Goal: Information Seeking & Learning: Learn about a topic

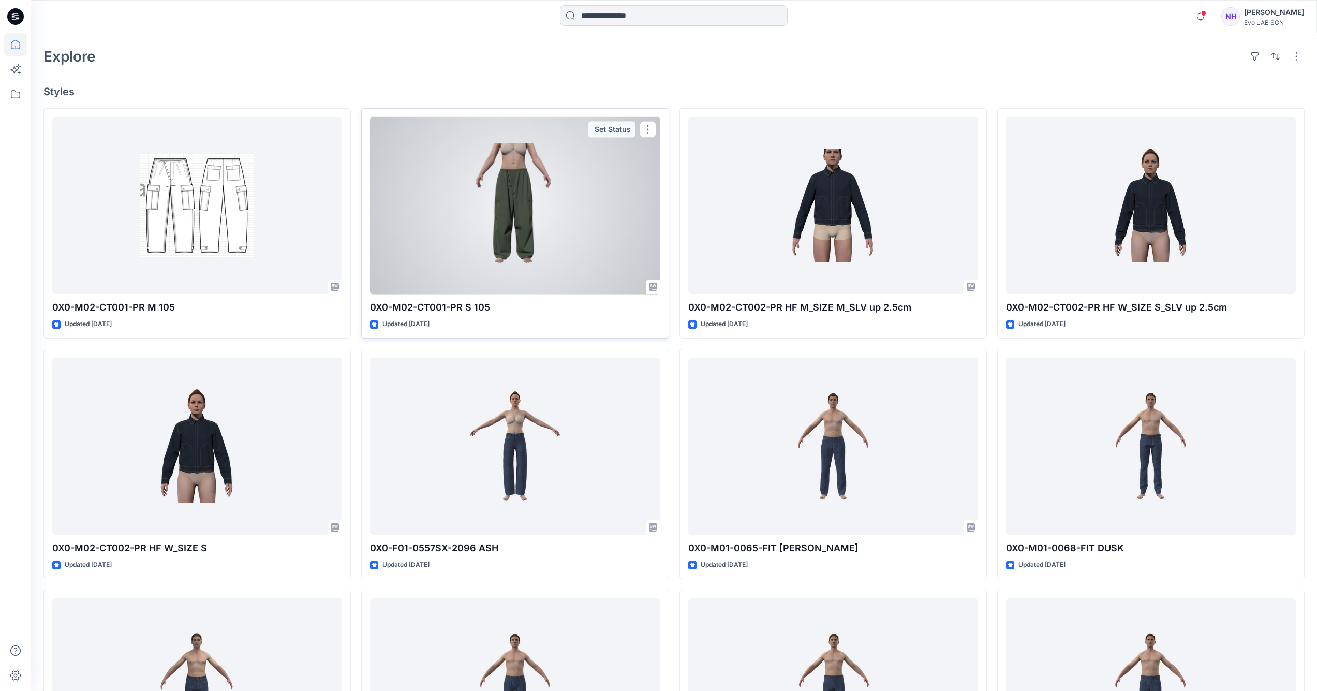
scroll to position [325, 0]
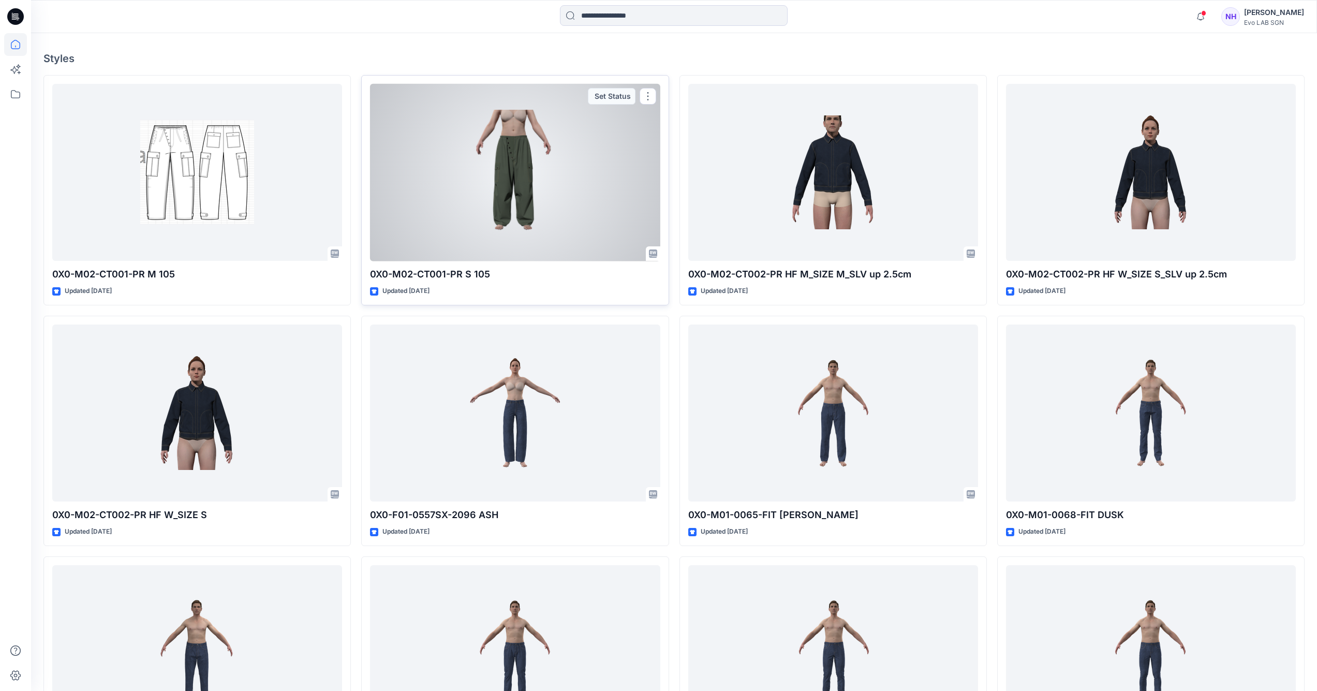
click at [559, 186] on div at bounding box center [515, 173] width 290 height 178
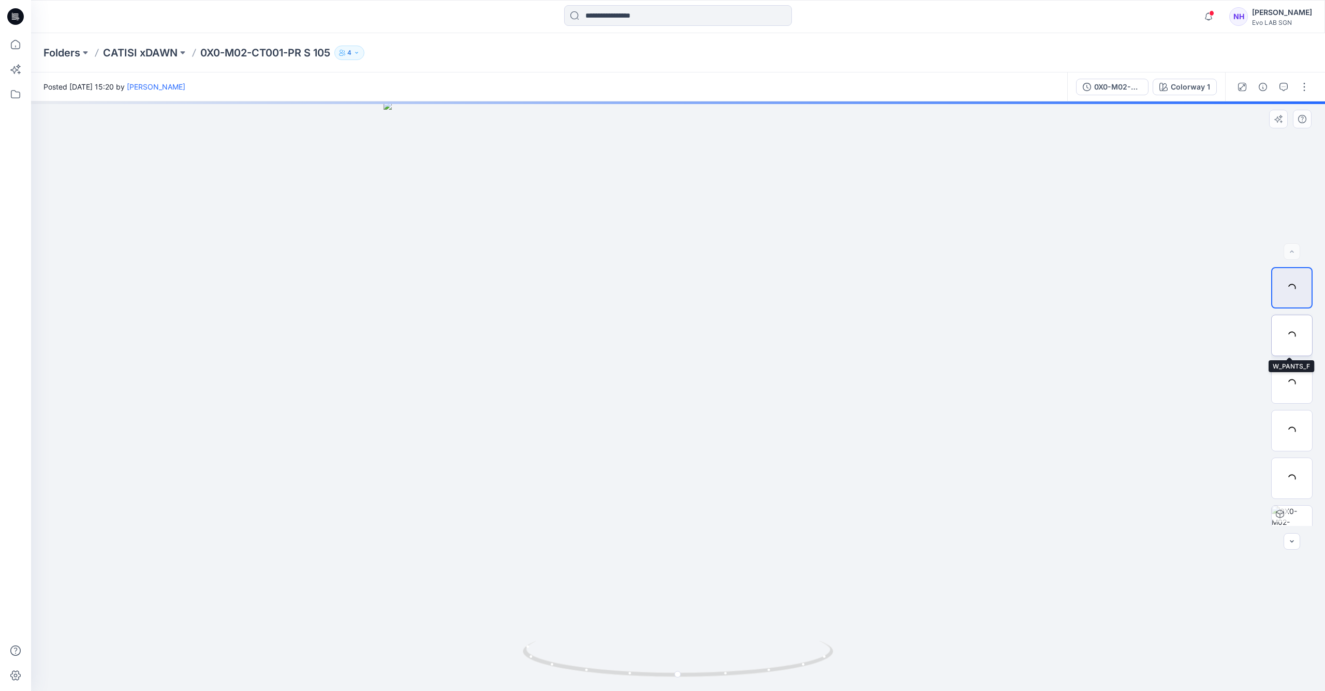
click at [1285, 342] on div at bounding box center [1291, 335] width 41 height 41
click at [1298, 382] on img at bounding box center [1292, 383] width 40 height 22
click at [1288, 421] on img at bounding box center [1292, 431] width 40 height 22
click at [1295, 292] on img at bounding box center [1292, 287] width 40 height 33
drag, startPoint x: 730, startPoint y: 474, endPoint x: 685, endPoint y: 272, distance: 207.0
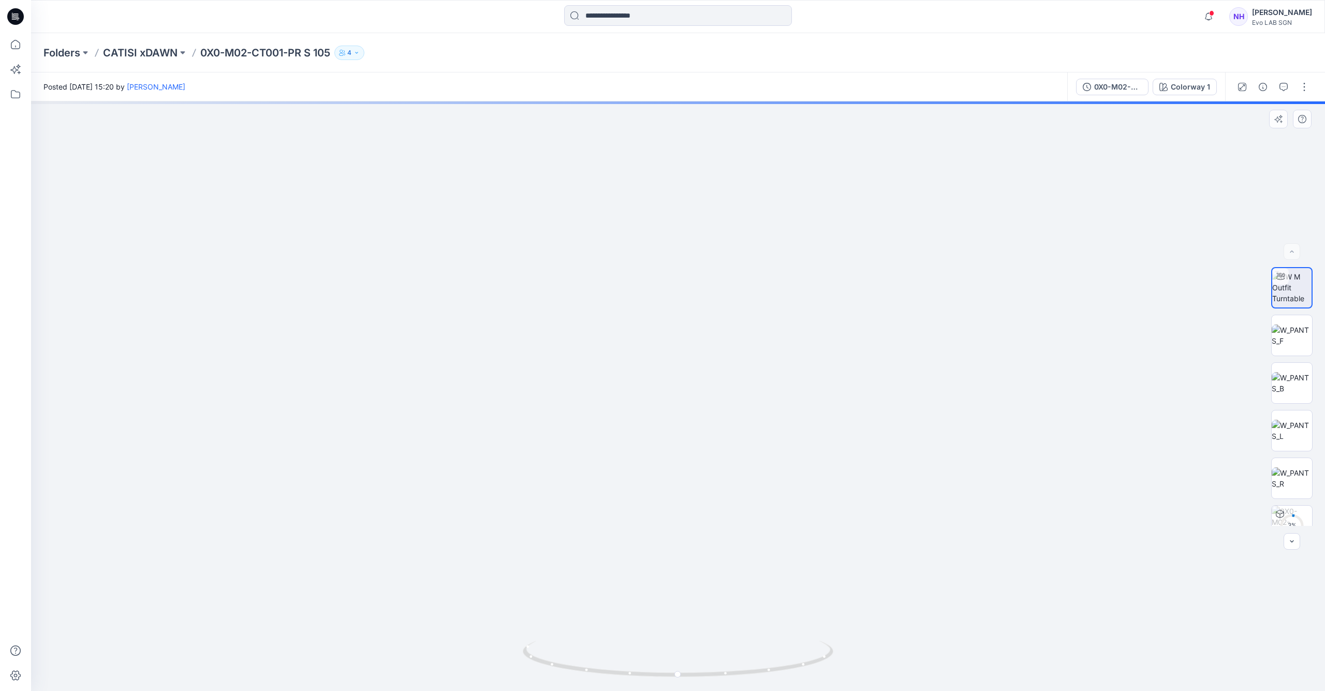
click at [684, 272] on img at bounding box center [678, 233] width 915 height 915
drag, startPoint x: 732, startPoint y: 341, endPoint x: 732, endPoint y: 313, distance: 28.0
click at [731, 313] on img at bounding box center [678, 152] width 1077 height 1077
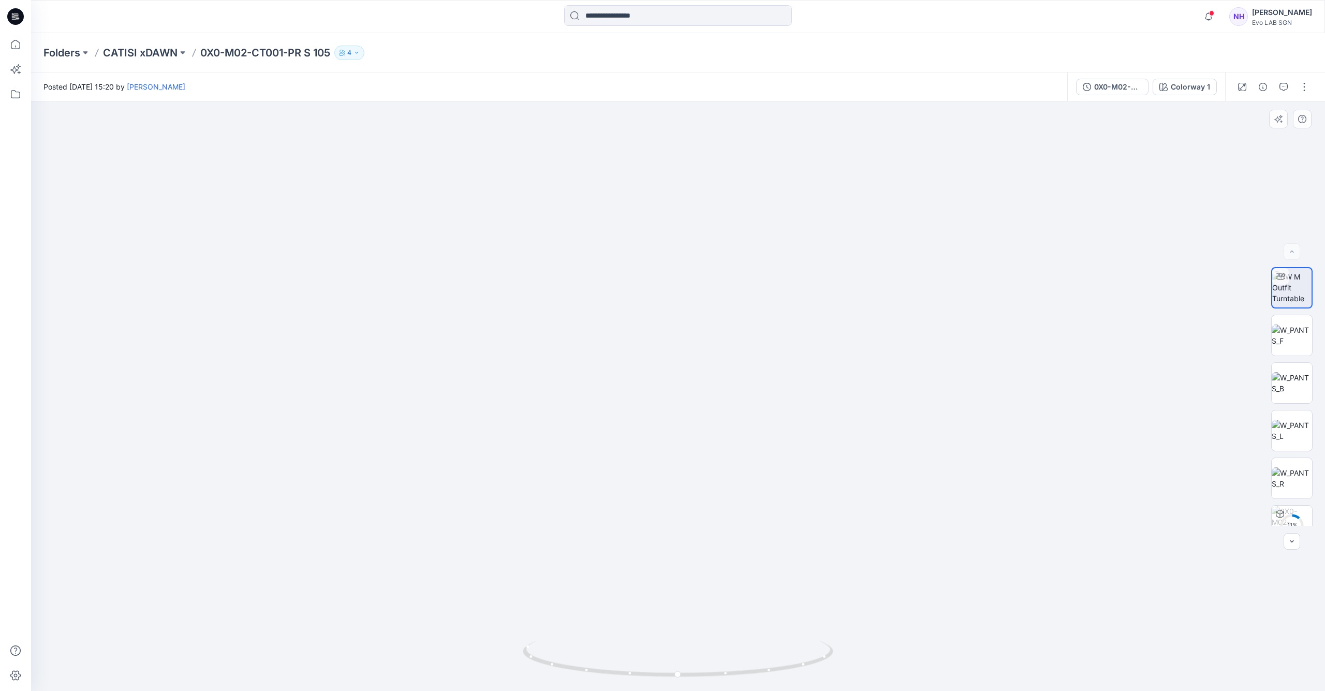
drag, startPoint x: 735, startPoint y: 345, endPoint x: 729, endPoint y: 293, distance: 52.0
click at [729, 293] on img at bounding box center [678, 315] width 752 height 752
drag, startPoint x: 736, startPoint y: 313, endPoint x: 740, endPoint y: 329, distance: 17.1
click at [740, 329] on img at bounding box center [678, 164] width 1077 height 1053
drag, startPoint x: 744, startPoint y: 346, endPoint x: 741, endPoint y: 324, distance: 22.5
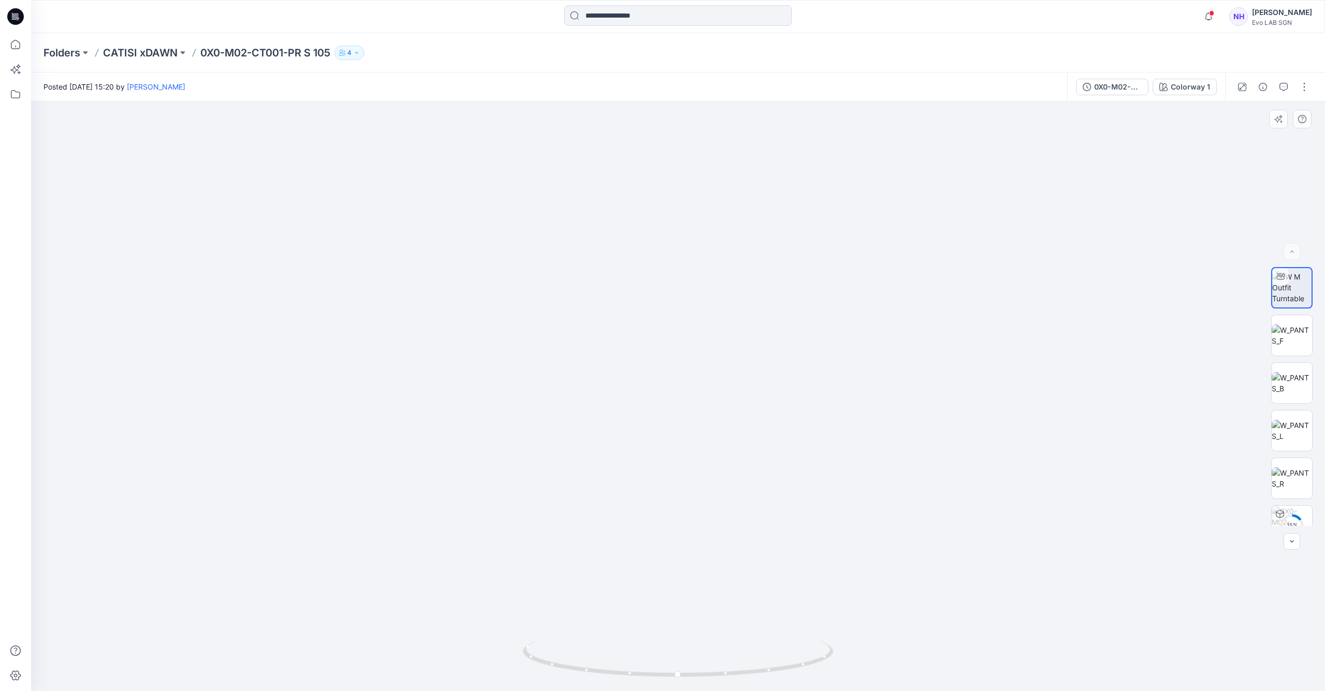
click at [741, 324] on img at bounding box center [678, 162] width 1077 height 1058
drag, startPoint x: 757, startPoint y: 388, endPoint x: 761, endPoint y: 346, distance: 42.2
click at [761, 346] on img at bounding box center [678, 233] width 915 height 915
drag, startPoint x: 719, startPoint y: 524, endPoint x: 716, endPoint y: 476, distance: 47.7
click at [716, 476] on img at bounding box center [678, 233] width 915 height 915
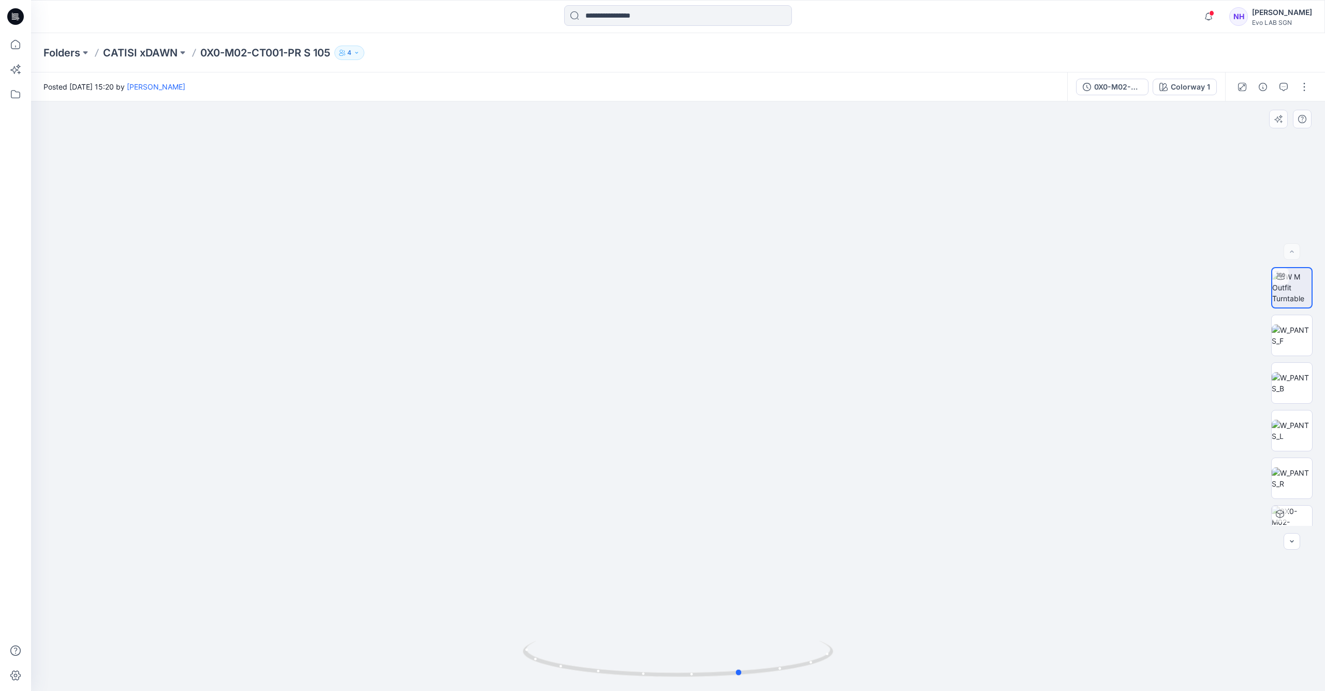
drag, startPoint x: 701, startPoint y: 678, endPoint x: 763, endPoint y: 691, distance: 62.8
click at [763, 691] on div at bounding box center [678, 665] width 311 height 52
drag, startPoint x: 629, startPoint y: 369, endPoint x: 713, endPoint y: 387, distance: 85.3
drag, startPoint x: 750, startPoint y: 353, endPoint x: 767, endPoint y: 380, distance: 32.3
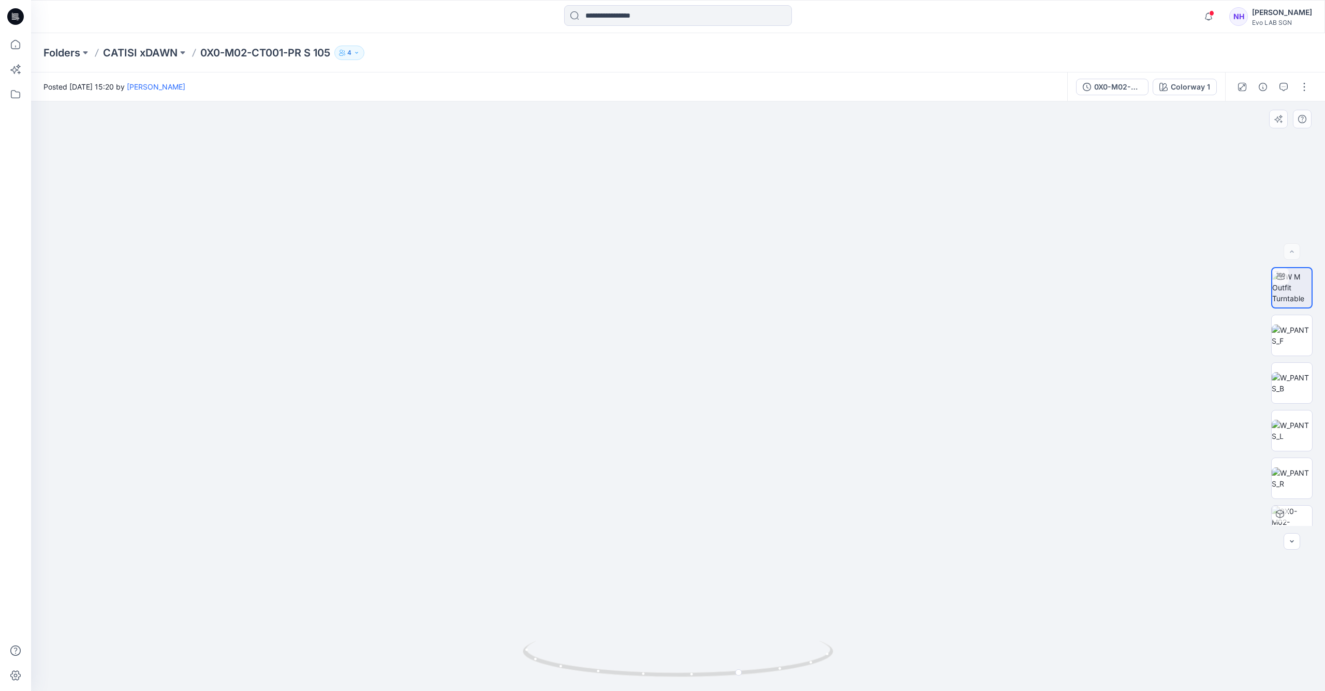
drag, startPoint x: 781, startPoint y: 304, endPoint x: 773, endPoint y: 376, distance: 71.9
drag, startPoint x: 695, startPoint y: 677, endPoint x: 607, endPoint y: 665, distance: 88.3
click at [607, 665] on icon at bounding box center [679, 660] width 313 height 39
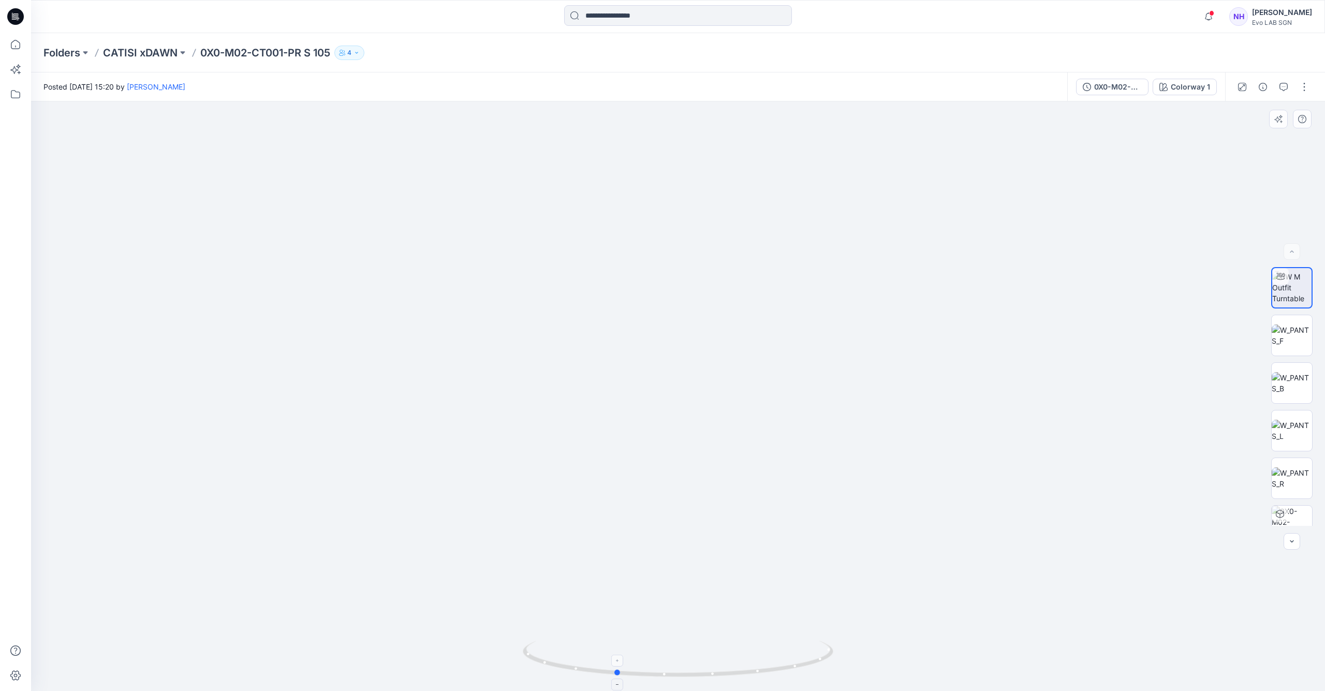
drag, startPoint x: 810, startPoint y: 667, endPoint x: 761, endPoint y: 658, distance: 48.9
click at [761, 658] on icon at bounding box center [679, 660] width 313 height 39
drag, startPoint x: 701, startPoint y: 390, endPoint x: 713, endPoint y: 284, distance: 107.3
click at [711, 251] on img at bounding box center [677, 345] width 691 height 691
drag, startPoint x: 711, startPoint y: 441, endPoint x: 719, endPoint y: 341, distance: 99.7
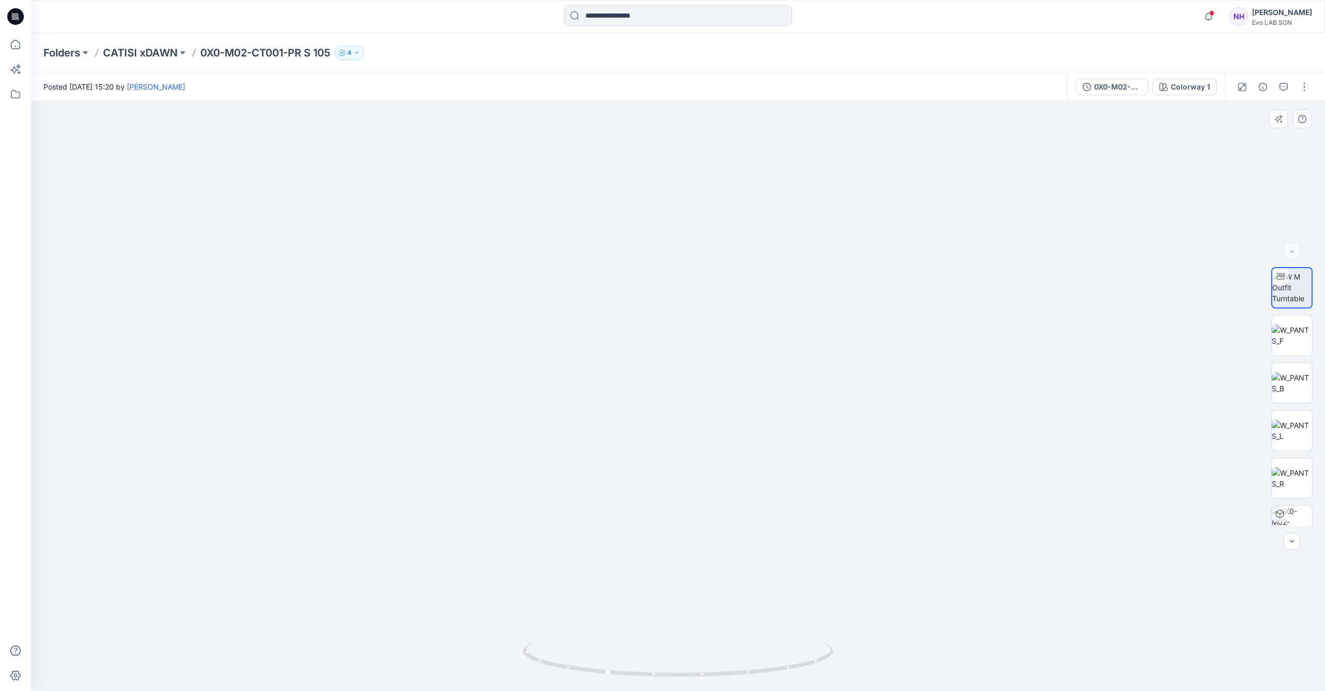
click at [719, 341] on img at bounding box center [677, 345] width 691 height 691
drag, startPoint x: 630, startPoint y: 675, endPoint x: 694, endPoint y: 686, distance: 65.1
click at [694, 686] on div at bounding box center [678, 665] width 311 height 52
click at [1301, 326] on img at bounding box center [1292, 336] width 40 height 22
drag, startPoint x: 775, startPoint y: 237, endPoint x: 771, endPoint y: 461, distance: 223.7
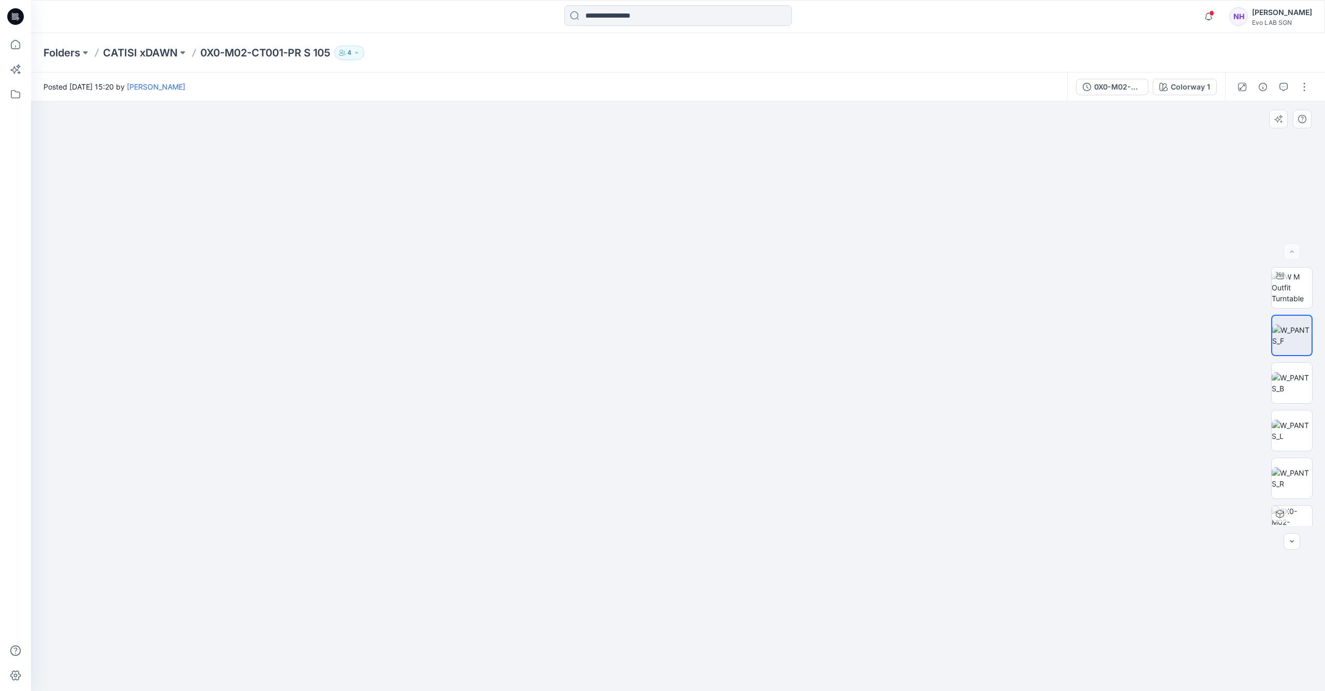
click at [787, 456] on img at bounding box center [683, 248] width 1455 height 885
drag, startPoint x: 829, startPoint y: 318, endPoint x: 823, endPoint y: 303, distance: 16.2
click at [823, 303] on img at bounding box center [692, 271] width 1553 height 840
drag, startPoint x: 879, startPoint y: 373, endPoint x: 862, endPoint y: 360, distance: 20.7
click at [862, 360] on img at bounding box center [660, 256] width 1553 height 869
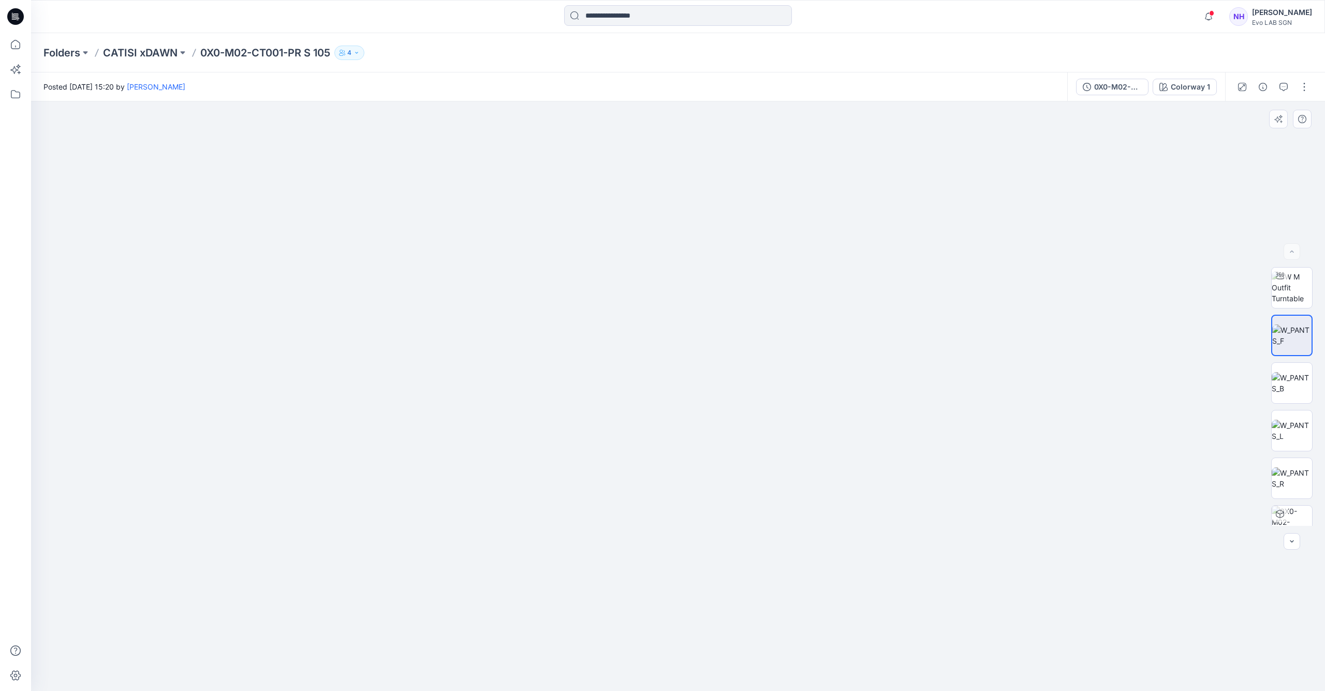
drag, startPoint x: 870, startPoint y: 407, endPoint x: 813, endPoint y: 244, distance: 172.2
click at [813, 243] on img at bounding box center [603, 176] width 1553 height 1029
drag, startPoint x: 812, startPoint y: 340, endPoint x: 821, endPoint y: 304, distance: 36.8
click at [821, 304] on img at bounding box center [668, 88] width 1553 height 1206
drag, startPoint x: 790, startPoint y: 473, endPoint x: 821, endPoint y: 321, distance: 154.8
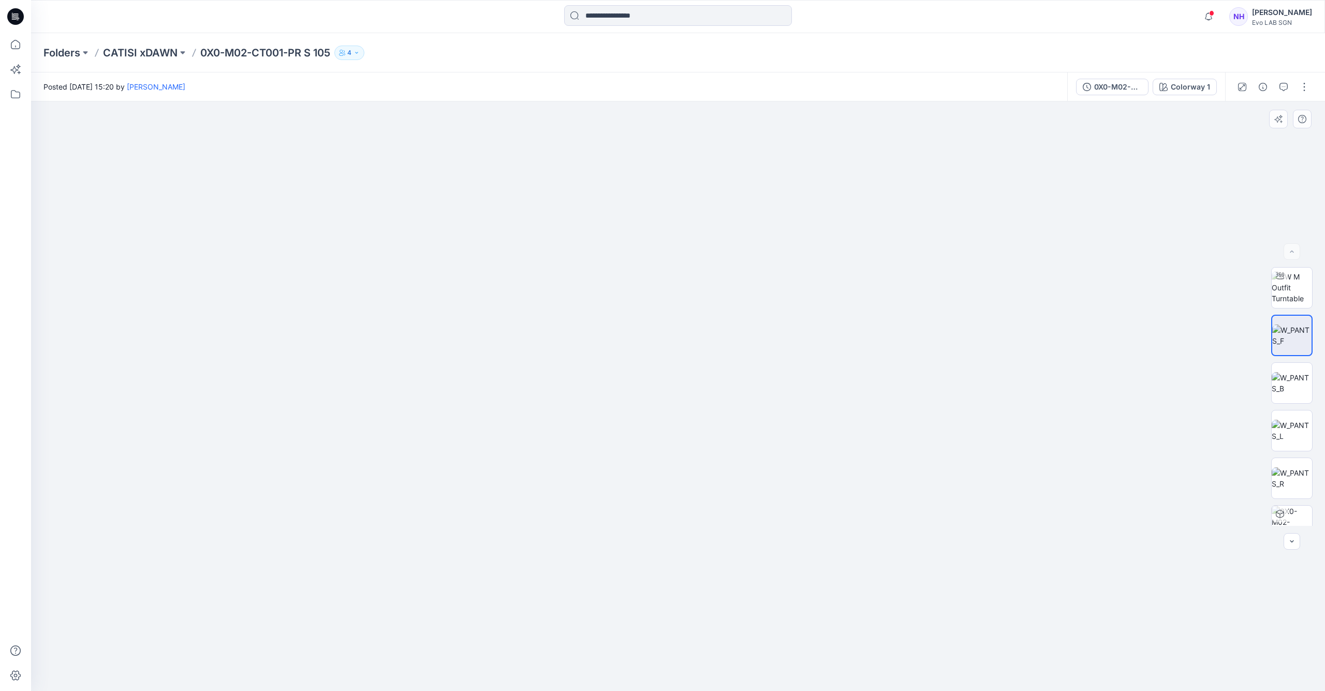
click at [824, 314] on img at bounding box center [704, 9] width 1553 height 1364
drag, startPoint x: 856, startPoint y: 408, endPoint x: 871, endPoint y: 281, distance: 128.2
click at [1302, 382] on img at bounding box center [1292, 383] width 40 height 22
drag, startPoint x: 789, startPoint y: 238, endPoint x: 781, endPoint y: 512, distance: 274.0
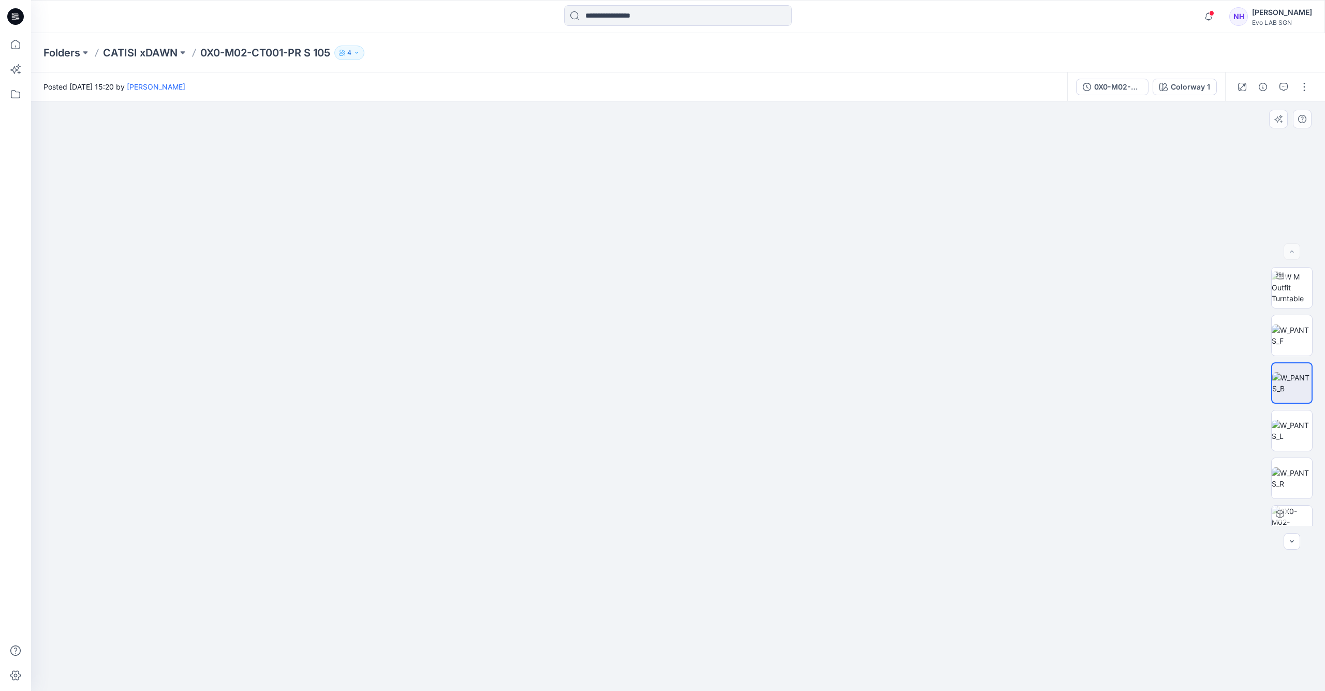
click at [777, 530] on img at bounding box center [679, 166] width 1533 height 1049
drag, startPoint x: 770, startPoint y: 387, endPoint x: 776, endPoint y: 310, distance: 76.9
click at [776, 310] on img at bounding box center [667, 313] width 1533 height 758
drag, startPoint x: 751, startPoint y: 353, endPoint x: 755, endPoint y: 296, distance: 56.5
click at [755, 295] on img at bounding box center [684, 237] width 1533 height 908
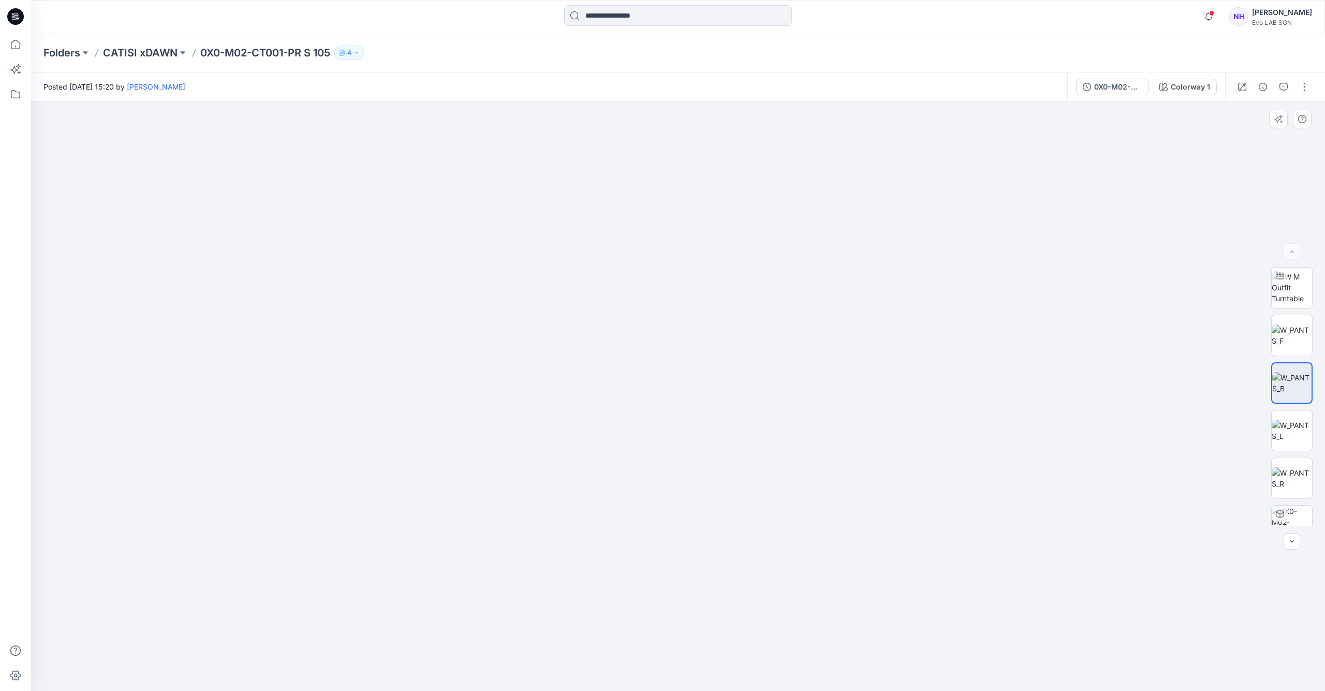
drag, startPoint x: 758, startPoint y: 332, endPoint x: 763, endPoint y: 255, distance: 77.3
click at [763, 255] on img at bounding box center [683, 237] width 1533 height 910
drag, startPoint x: 763, startPoint y: 299, endPoint x: 747, endPoint y: 283, distance: 22.3
click at [760, 212] on img at bounding box center [690, 170] width 1533 height 1043
drag, startPoint x: 741, startPoint y: 373, endPoint x: 758, endPoint y: 268, distance: 106.4
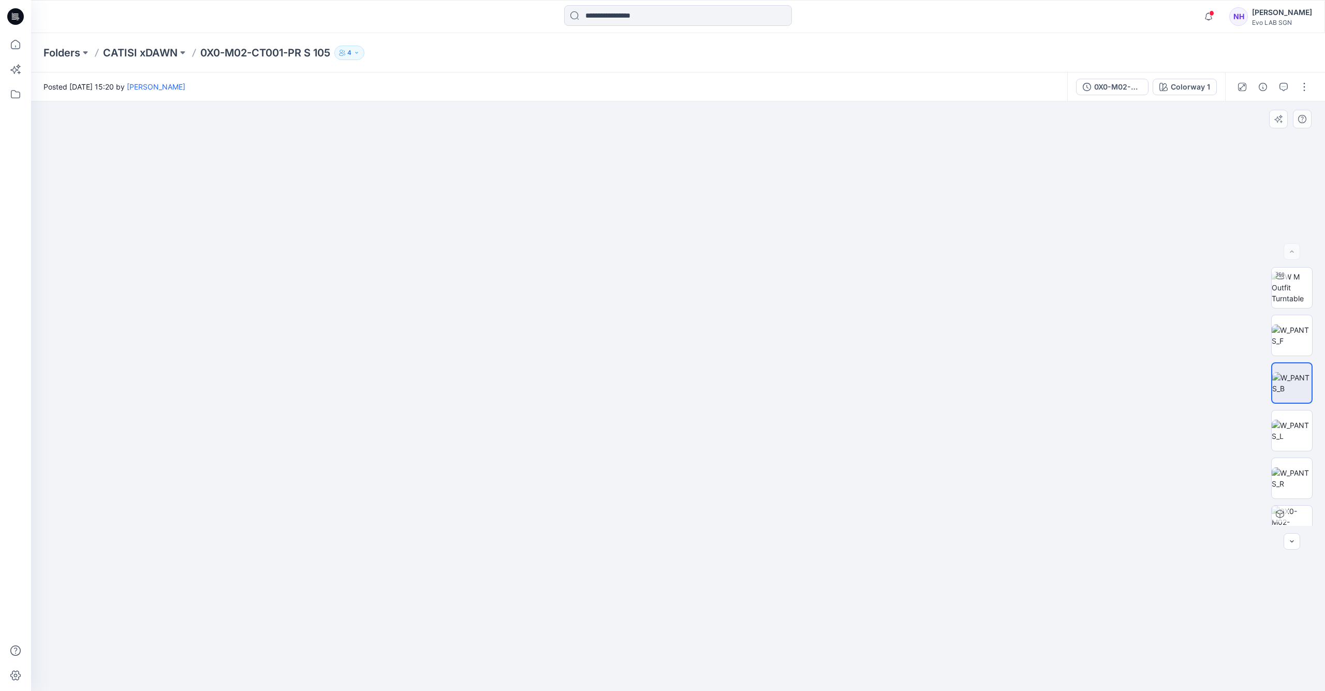
click at [758, 268] on img at bounding box center [706, 90] width 1533 height 1201
drag, startPoint x: 755, startPoint y: 426, endPoint x: 755, endPoint y: 255, distance: 170.8
click at [755, 255] on img at bounding box center [706, 5] width 1533 height 1374
drag, startPoint x: 758, startPoint y: 419, endPoint x: 760, endPoint y: 304, distance: 115.4
click at [760, 304] on img at bounding box center [706, 0] width 1533 height 1384
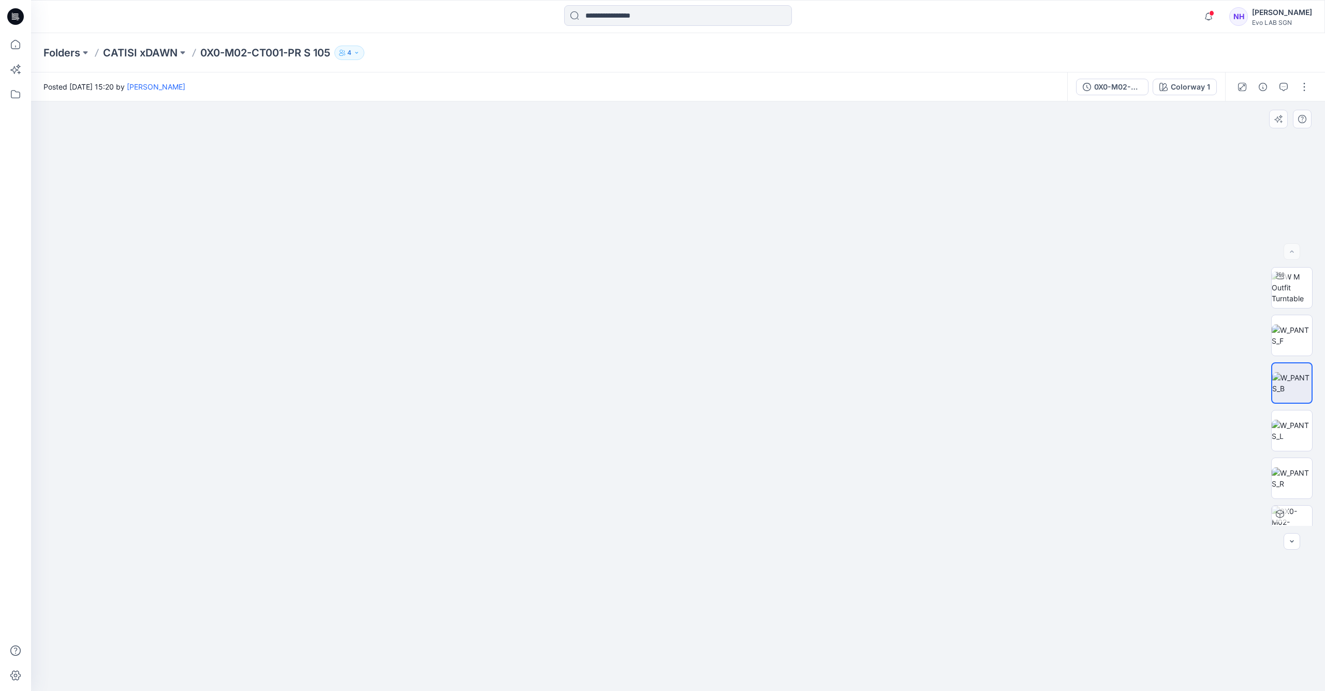
drag, startPoint x: 850, startPoint y: 358, endPoint x: 776, endPoint y: 355, distance: 73.6
click at [1297, 435] on img at bounding box center [1292, 431] width 40 height 22
click at [173, 47] on p "CATISI xDAWN" at bounding box center [140, 53] width 75 height 14
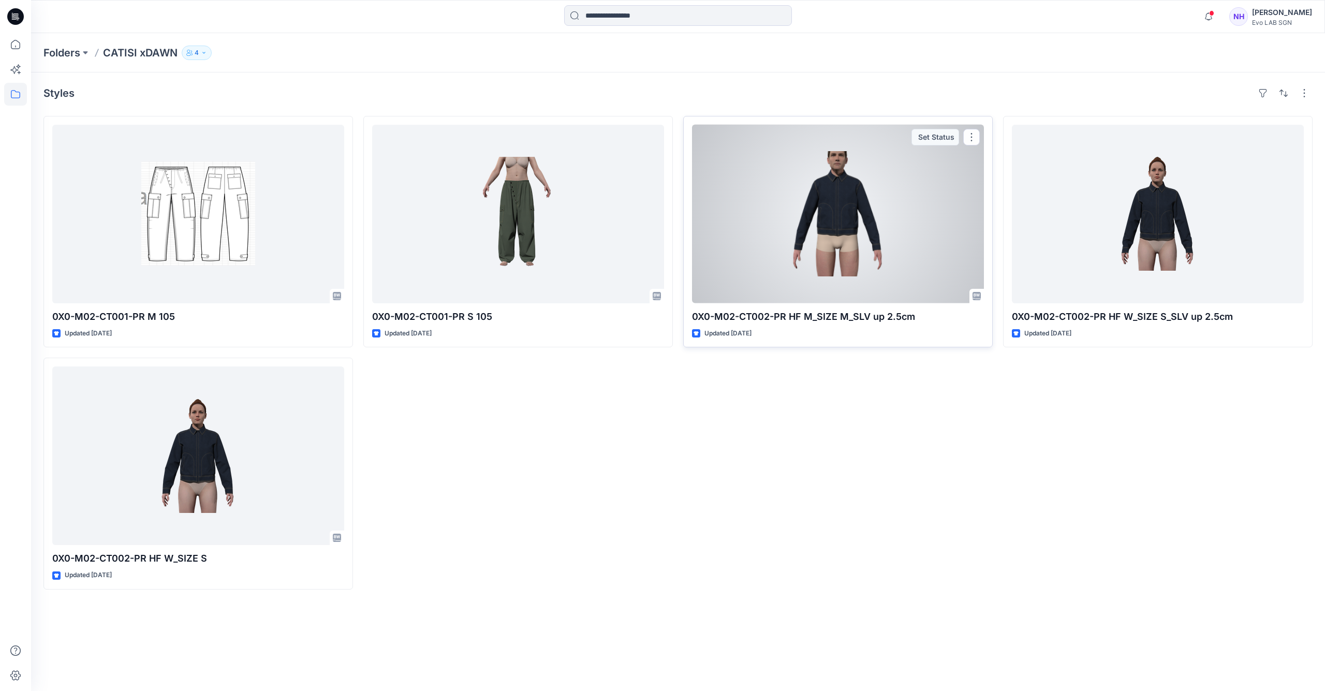
click at [843, 231] on div at bounding box center [838, 214] width 292 height 179
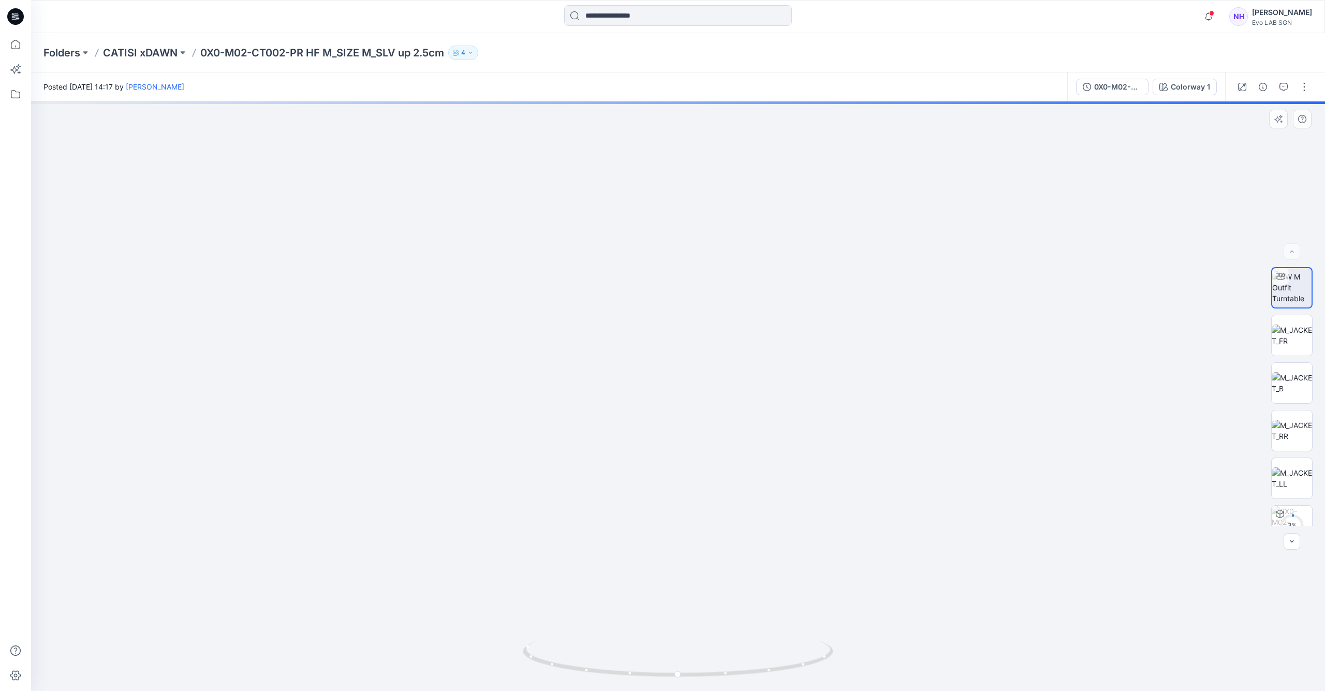
drag, startPoint x: 729, startPoint y: 200, endPoint x: 699, endPoint y: 446, distance: 248.2
click at [699, 450] on img at bounding box center [683, 256] width 1321 height 869
drag, startPoint x: 739, startPoint y: 362, endPoint x: 728, endPoint y: 321, distance: 41.8
click at [729, 324] on img at bounding box center [664, 293] width 1321 height 795
drag, startPoint x: 661, startPoint y: 376, endPoint x: 716, endPoint y: 384, distance: 56.4
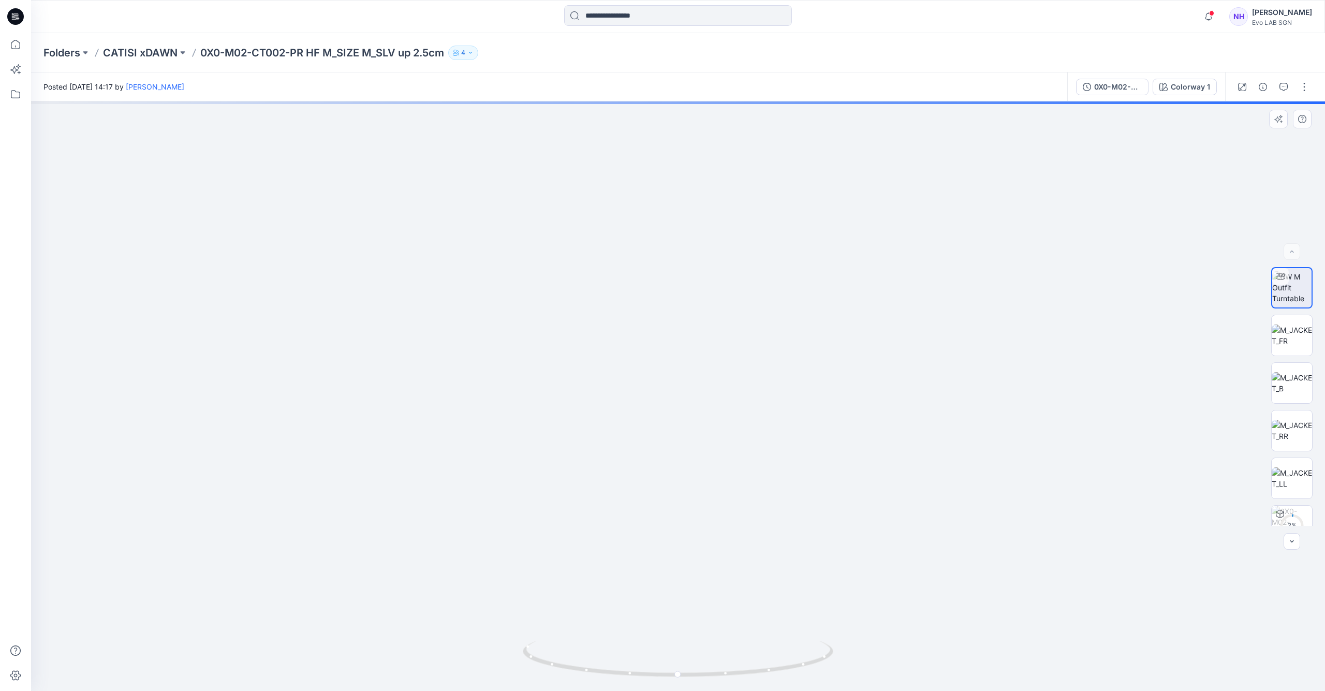
click at [716, 383] on img at bounding box center [621, 269] width 1585 height 844
drag, startPoint x: 695, startPoint y: 673, endPoint x: 744, endPoint y: 680, distance: 49.6
click at [744, 680] on div at bounding box center [678, 665] width 311 height 52
drag, startPoint x: 744, startPoint y: 680, endPoint x: 899, endPoint y: 673, distance: 155.0
click at [899, 673] on div at bounding box center [678, 396] width 1294 height 590
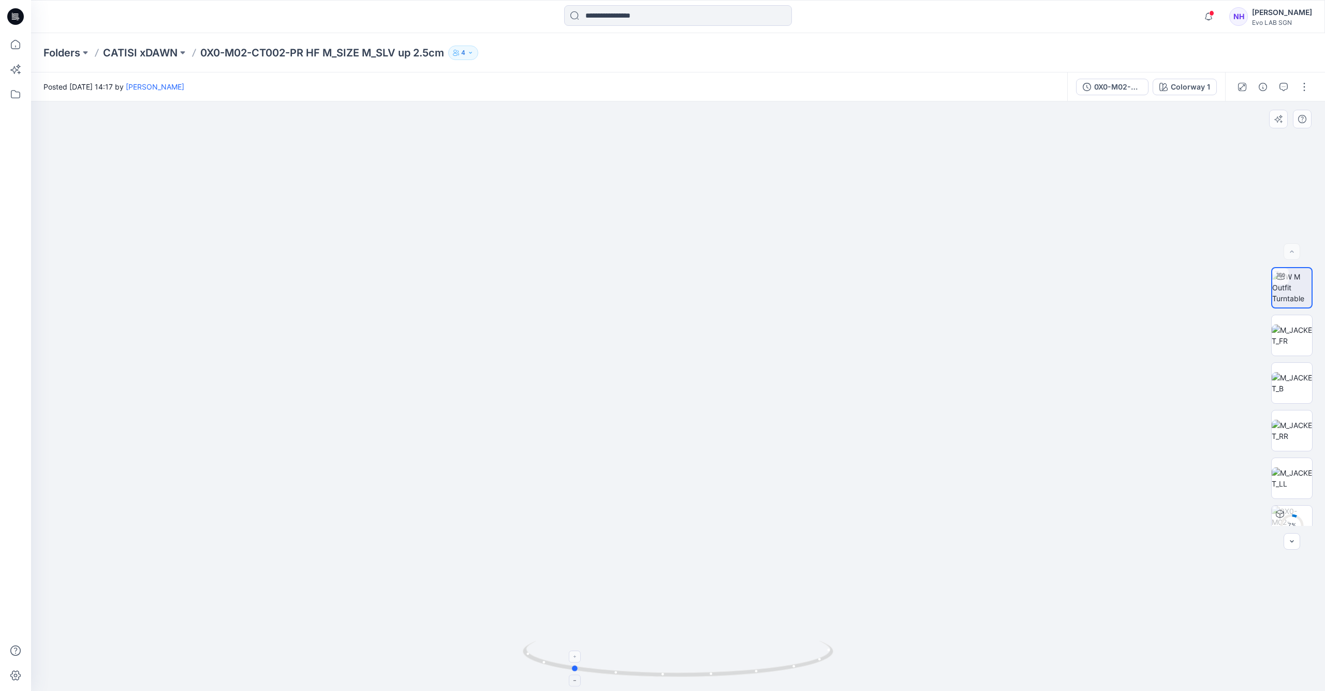
click at [644, 673] on icon at bounding box center [679, 660] width 313 height 39
drag, startPoint x: 626, startPoint y: 674, endPoint x: 661, endPoint y: 690, distance: 38.2
click at [661, 690] on div at bounding box center [678, 665] width 311 height 52
drag, startPoint x: 695, startPoint y: 414, endPoint x: 1125, endPoint y: 232, distance: 467.0
click at [717, 390] on img at bounding box center [656, 262] width 1585 height 858
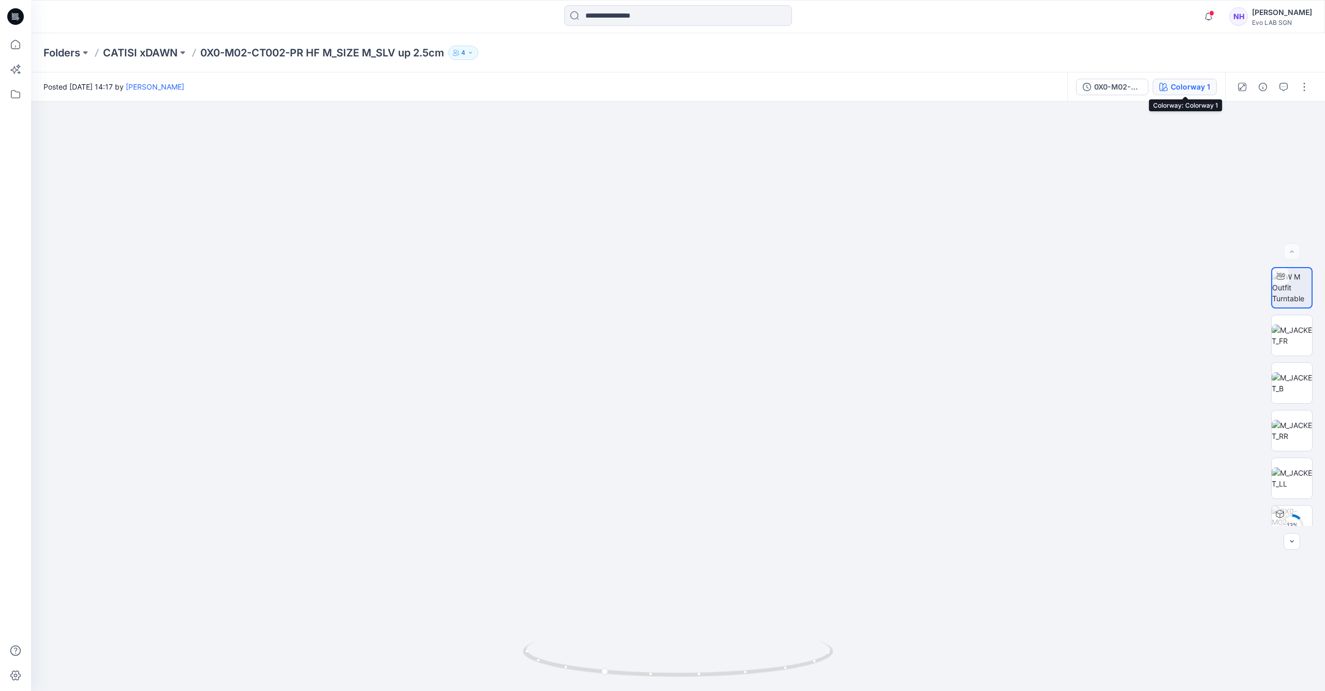
click at [1216, 80] on button "Colorway 1" at bounding box center [1185, 87] width 64 height 17
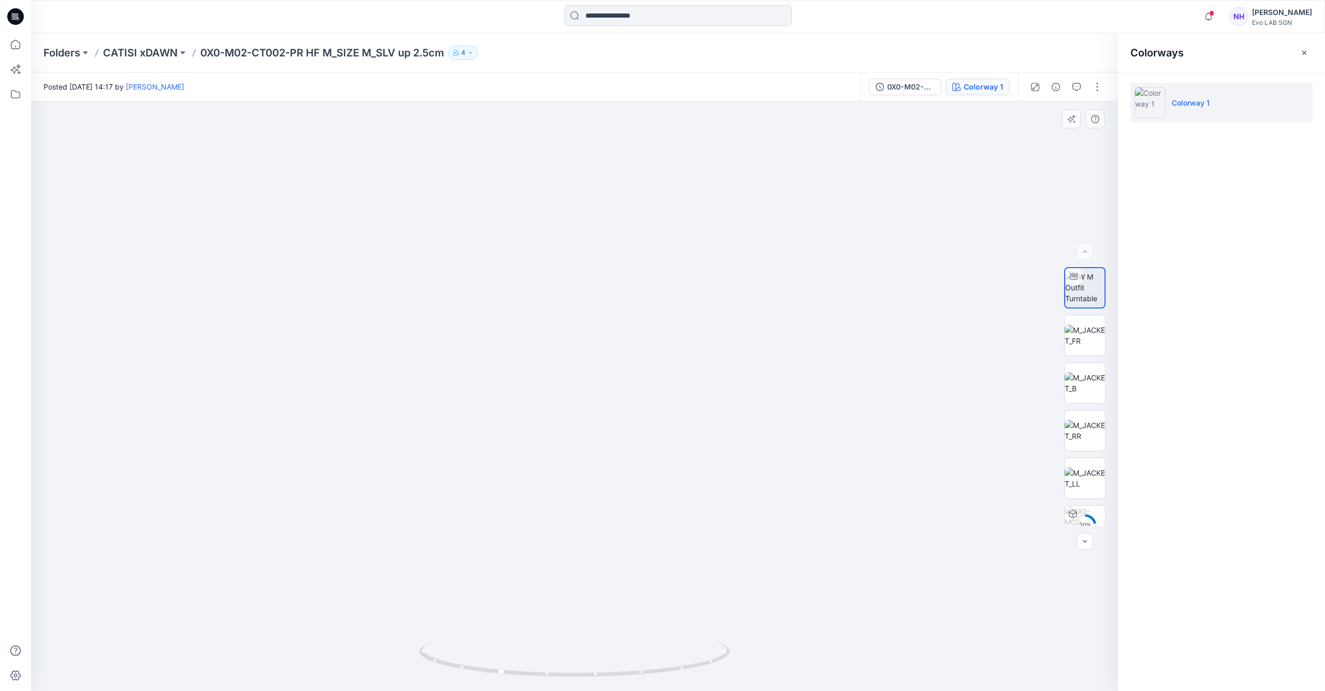
drag, startPoint x: 544, startPoint y: 284, endPoint x: 584, endPoint y: 281, distance: 41.1
click at [591, 324] on img at bounding box center [579, 275] width 1585 height 832
drag, startPoint x: 520, startPoint y: 674, endPoint x: 620, endPoint y: 668, distance: 100.1
click at [620, 668] on icon at bounding box center [575, 660] width 313 height 39
drag, startPoint x: 692, startPoint y: 372, endPoint x: 689, endPoint y: 338, distance: 34.3
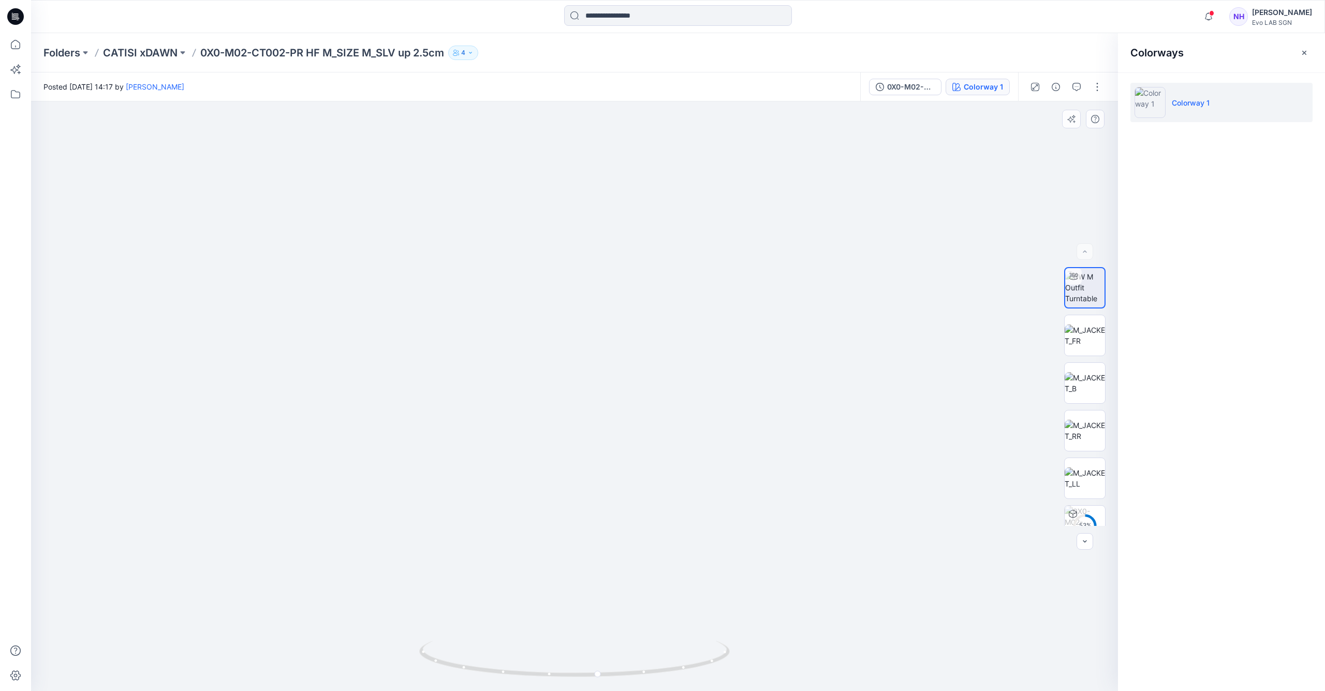
click at [689, 338] on img at bounding box center [590, 266] width 1585 height 851
drag, startPoint x: 743, startPoint y: 356, endPoint x: 694, endPoint y: 352, distance: 48.8
click at [694, 352] on img at bounding box center [423, 282] width 1585 height 817
click at [1083, 335] on img at bounding box center [1085, 336] width 40 height 22
click at [1089, 280] on img at bounding box center [1085, 287] width 40 height 33
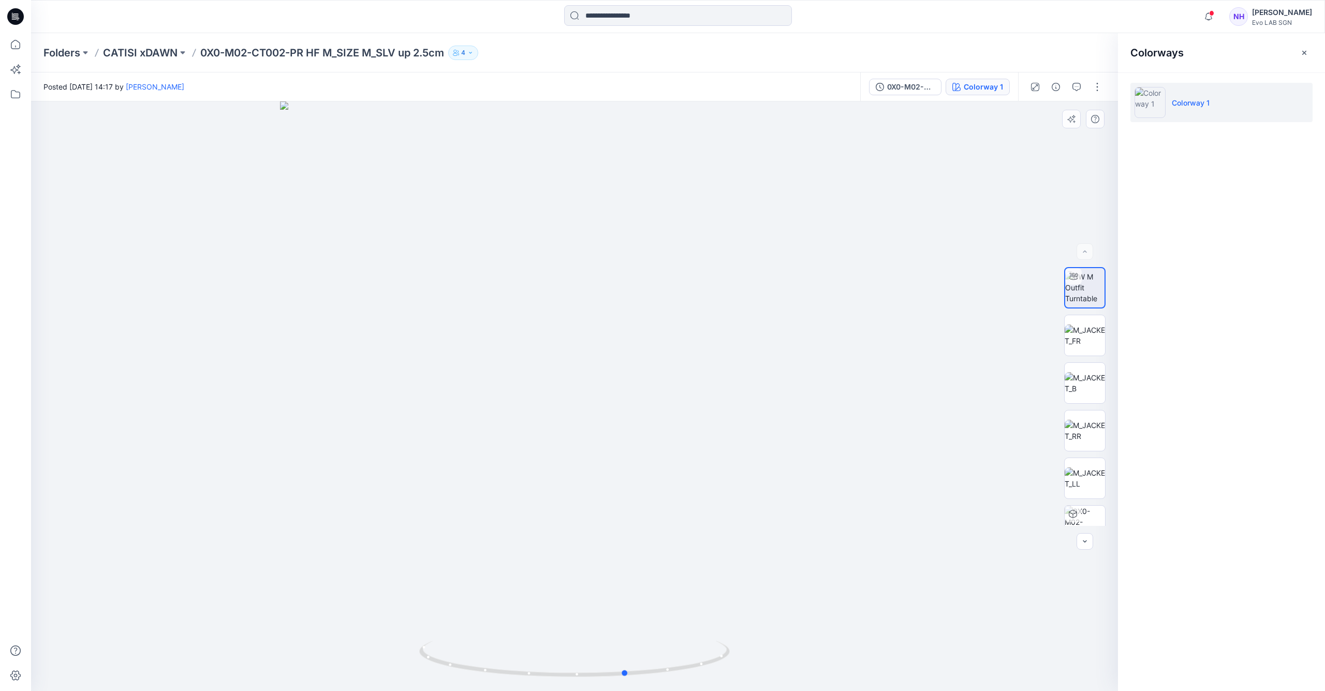
drag, startPoint x: 585, startPoint y: 341, endPoint x: 607, endPoint y: 342, distance: 21.2
click at [607, 342] on div at bounding box center [574, 396] width 1087 height 590
drag, startPoint x: 605, startPoint y: 423, endPoint x: 712, endPoint y: 399, distance: 109.8
click at [813, 455] on div at bounding box center [574, 396] width 1087 height 590
drag, startPoint x: 604, startPoint y: 373, endPoint x: 335, endPoint y: 270, distance: 287.1
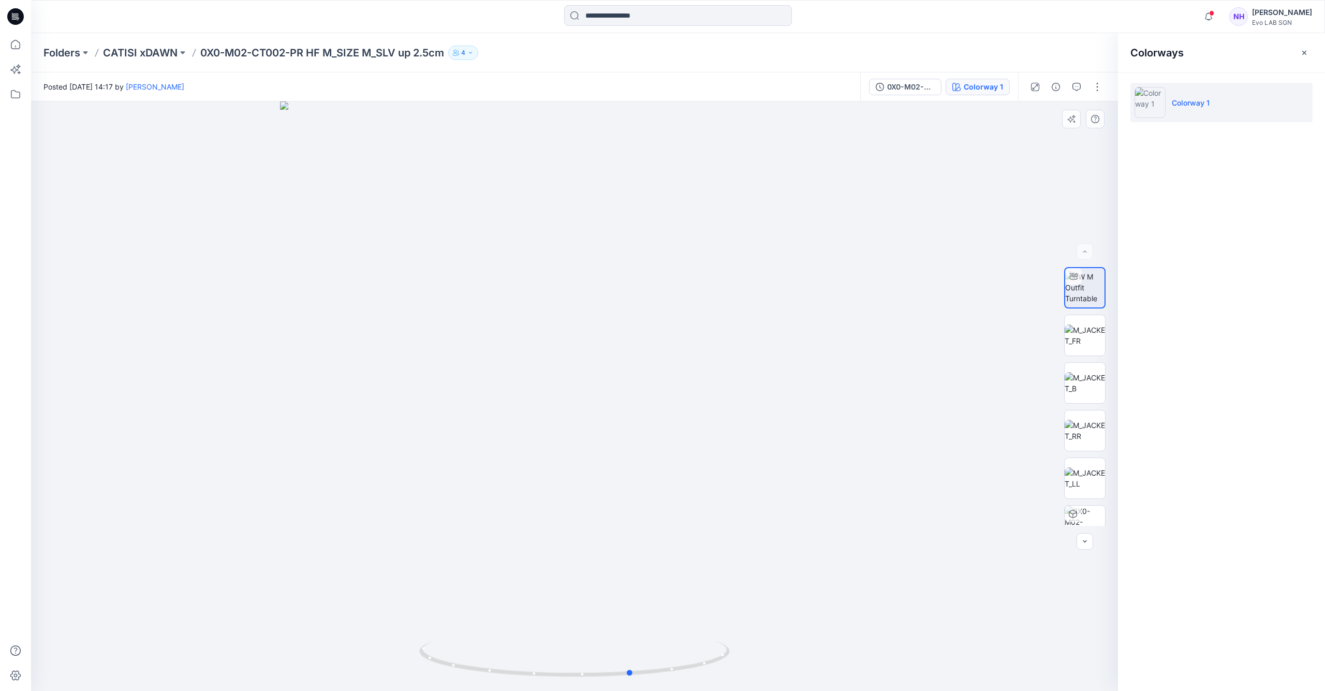
click at [697, 361] on div at bounding box center [574, 396] width 1087 height 590
drag, startPoint x: 532, startPoint y: 296, endPoint x: 238, endPoint y: 169, distance: 320.5
click at [532, 295] on div at bounding box center [574, 396] width 1087 height 590
